Goal: Task Accomplishment & Management: Manage account settings

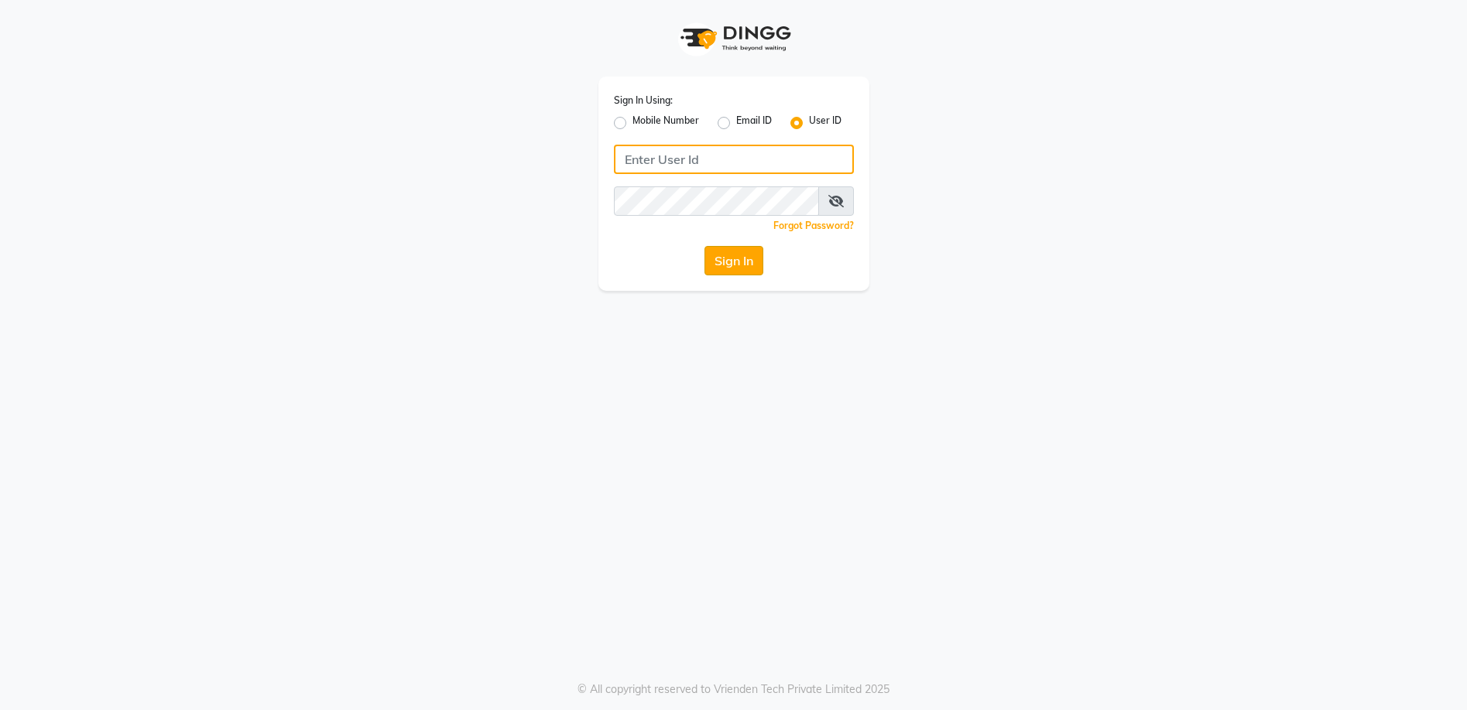
type input "kunal@123"
click at [728, 261] on button "Sign In" at bounding box center [733, 260] width 59 height 29
